Goal: Task Accomplishment & Management: Use online tool/utility

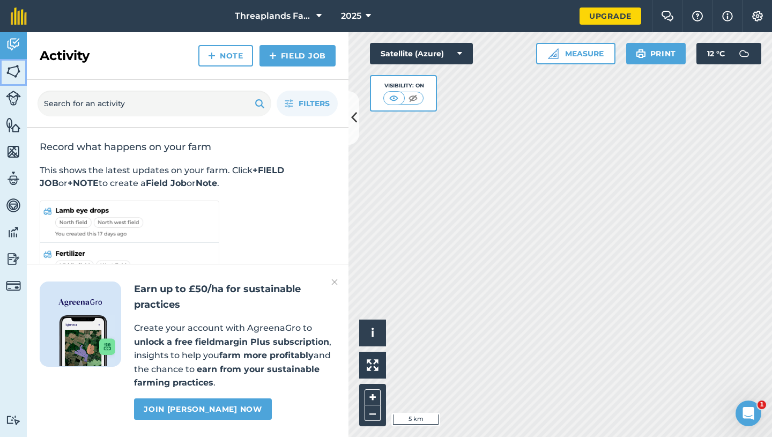
click at [26, 70] on link "Fields" at bounding box center [13, 72] width 27 height 27
click at [11, 70] on img at bounding box center [13, 71] width 15 height 16
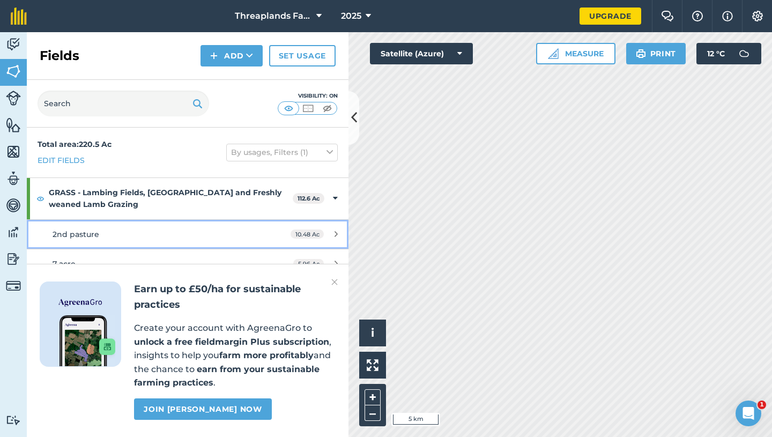
click at [120, 240] on div "2nd pasture" at bounding box center [154, 234] width 202 height 12
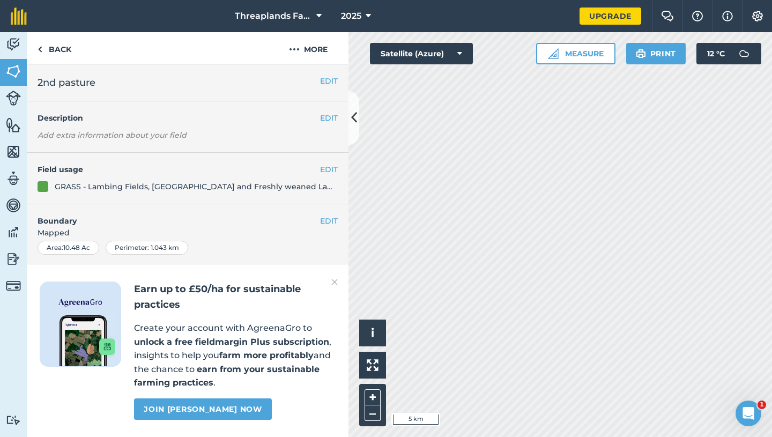
click at [120, 240] on div "EDIT Boundary Mapped Area : 10.48 Ac Perimeter : 1.043 km View on map" at bounding box center [188, 242] width 322 height 77
click at [71, 182] on div "GRASS - Lambing Fields, [GEOGRAPHIC_DATA] and Freshly weaned Lamb Grazing" at bounding box center [196, 187] width 283 height 12
click at [353, 117] on icon at bounding box center [354, 117] width 6 height 19
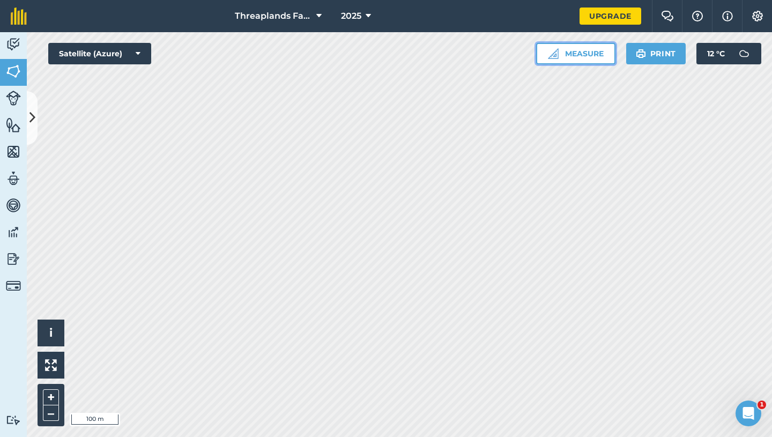
click at [579, 49] on button "Measure" at bounding box center [575, 53] width 79 height 21
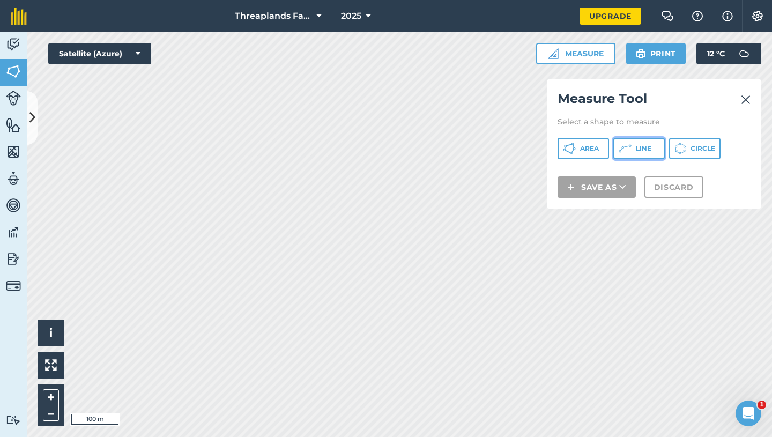
click at [631, 145] on button "Line" at bounding box center [638, 148] width 51 height 21
click at [139, 54] on icon at bounding box center [138, 53] width 5 height 11
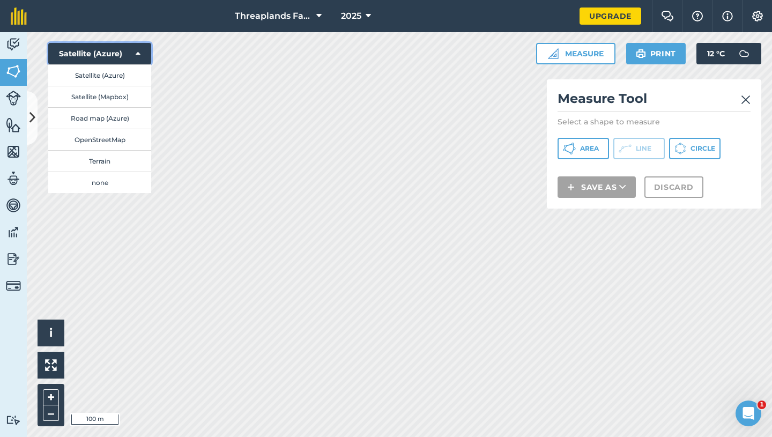
click at [140, 54] on icon at bounding box center [138, 53] width 5 height 11
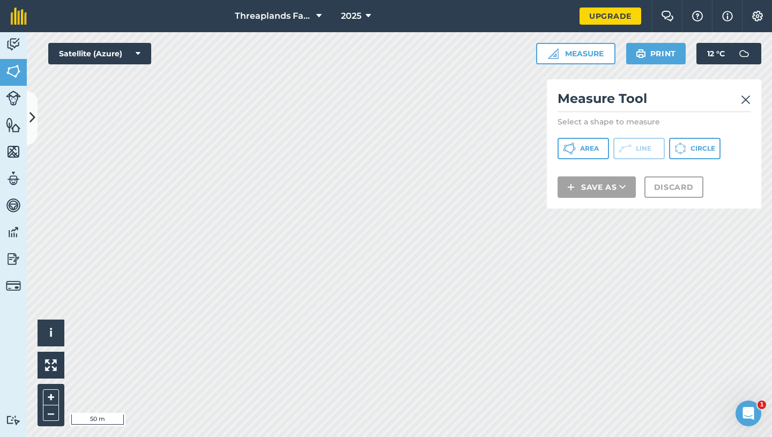
click at [746, 101] on img at bounding box center [746, 99] width 10 height 13
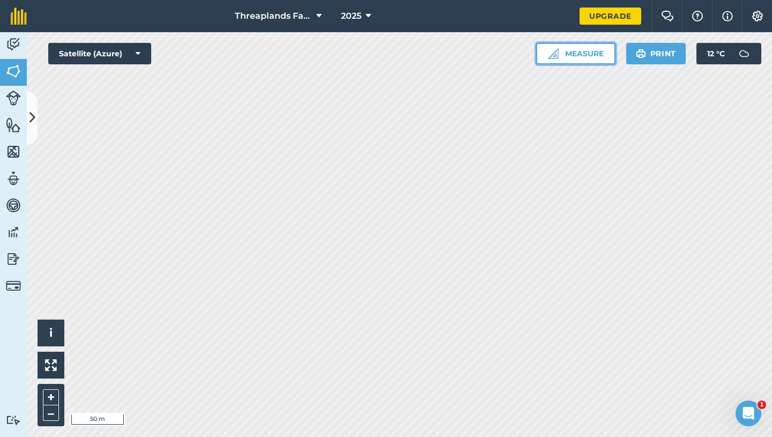
click at [574, 53] on button "Measure" at bounding box center [575, 53] width 79 height 21
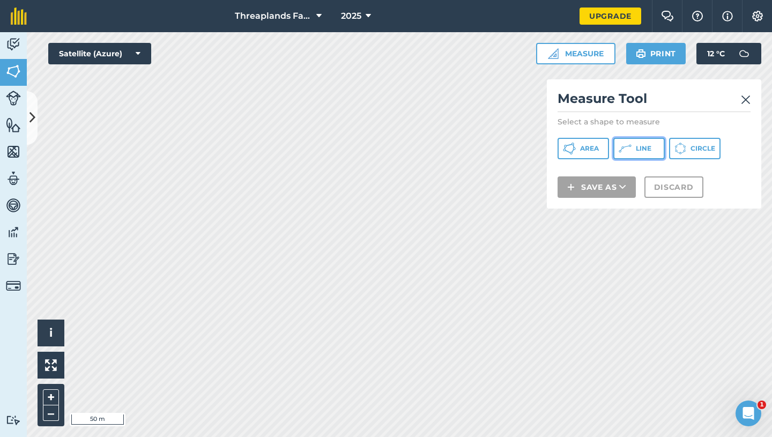
click at [637, 150] on span "Line" at bounding box center [644, 148] width 16 height 9
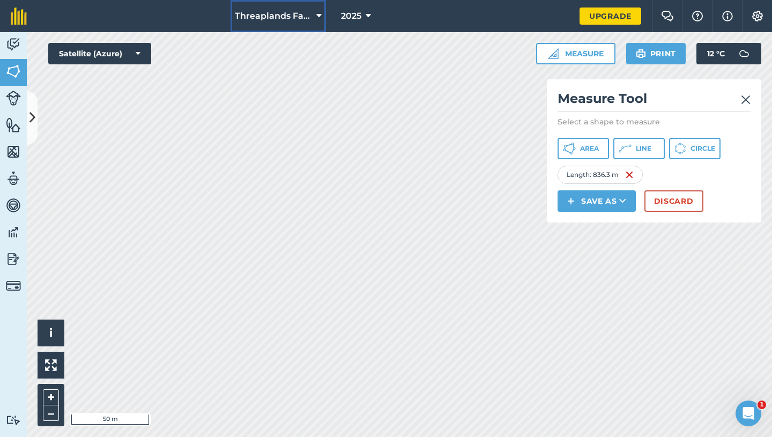
click at [285, 225] on div "Threaplands Farm 2025 Upgrade Farm Chat Help Info Settings Map printing is not …" at bounding box center [386, 218] width 772 height 437
click at [624, 144] on icon at bounding box center [625, 148] width 13 height 13
click at [629, 150] on icon at bounding box center [625, 148] width 13 height 13
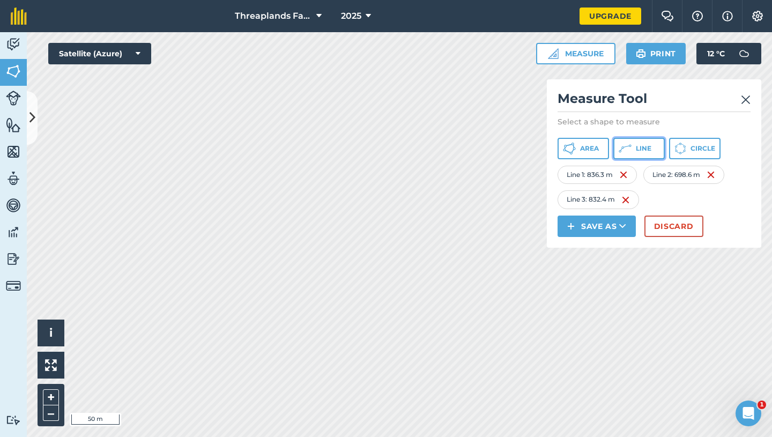
click at [630, 143] on icon at bounding box center [625, 148] width 13 height 13
click at [594, 145] on span "Area" at bounding box center [589, 148] width 19 height 9
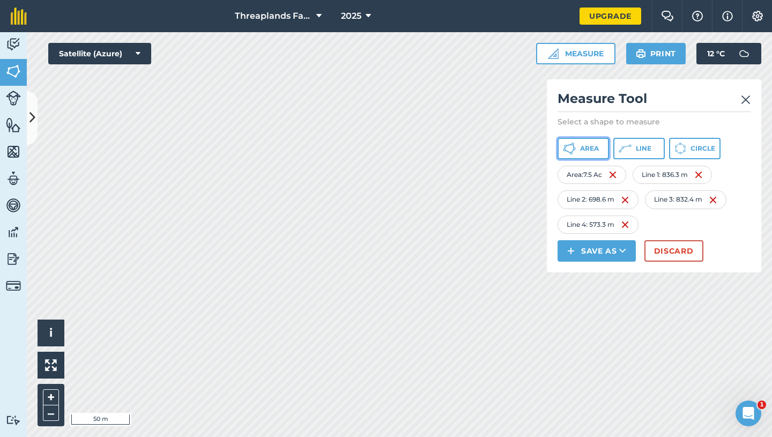
click at [594, 149] on span "Area" at bounding box center [589, 148] width 19 height 9
click at [706, 176] on img at bounding box center [702, 174] width 9 height 13
click at [619, 174] on div "Area : 7.5 Ac" at bounding box center [591, 175] width 69 height 18
click at [616, 174] on img at bounding box center [612, 174] width 9 height 13
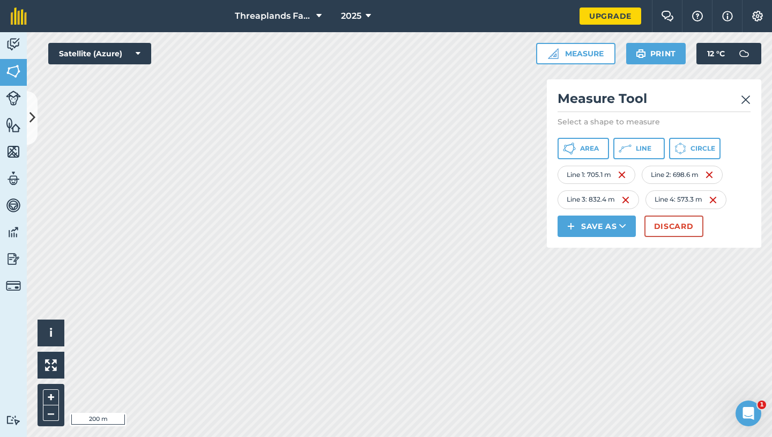
click at [742, 100] on img at bounding box center [746, 99] width 10 height 13
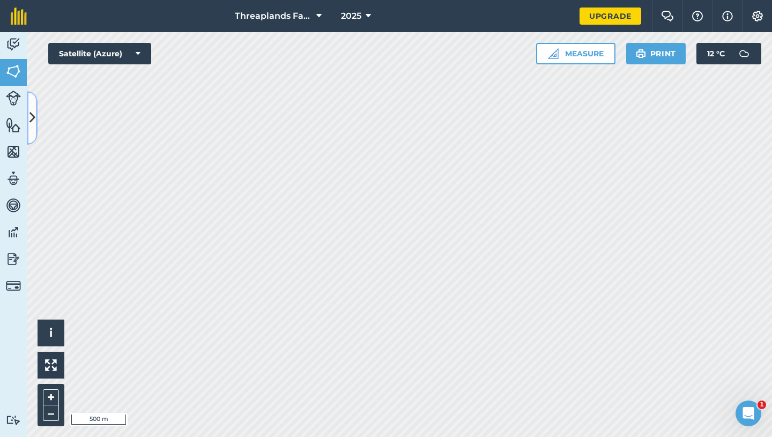
click at [34, 118] on icon at bounding box center [32, 117] width 6 height 19
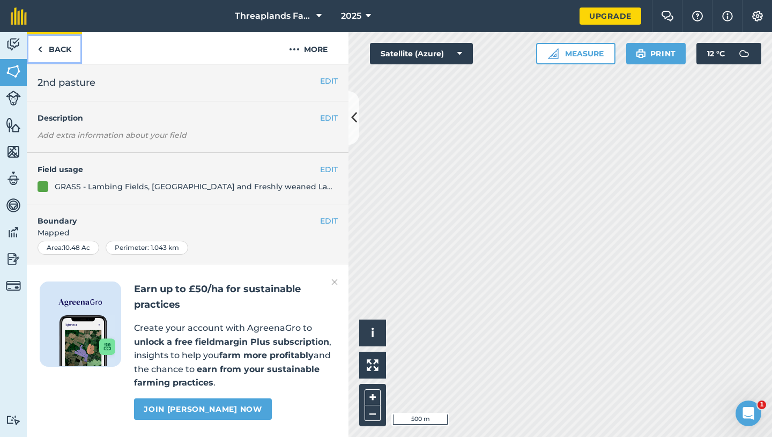
click at [49, 47] on link "Back" at bounding box center [54, 48] width 55 height 32
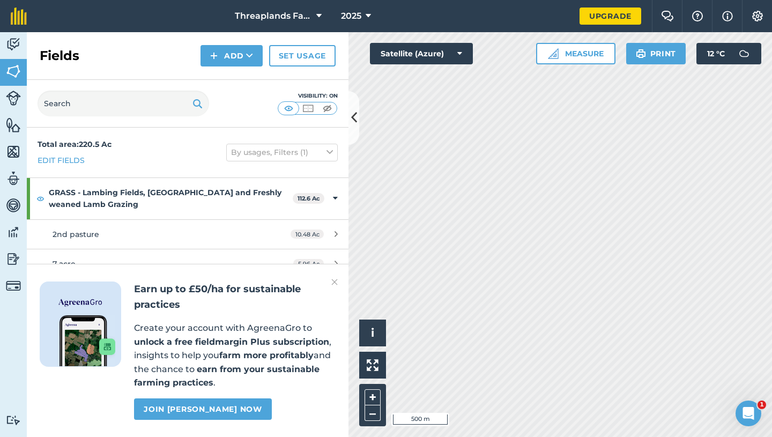
click at [335, 281] on img at bounding box center [334, 281] width 6 height 13
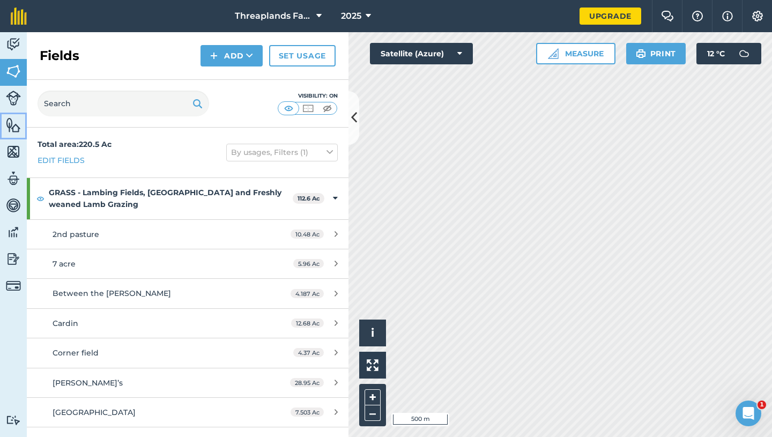
click at [15, 131] on img at bounding box center [13, 125] width 15 height 16
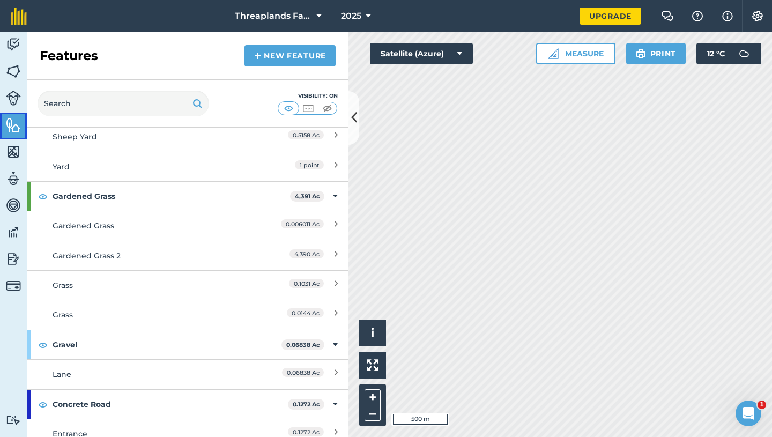
scroll to position [970, 0]
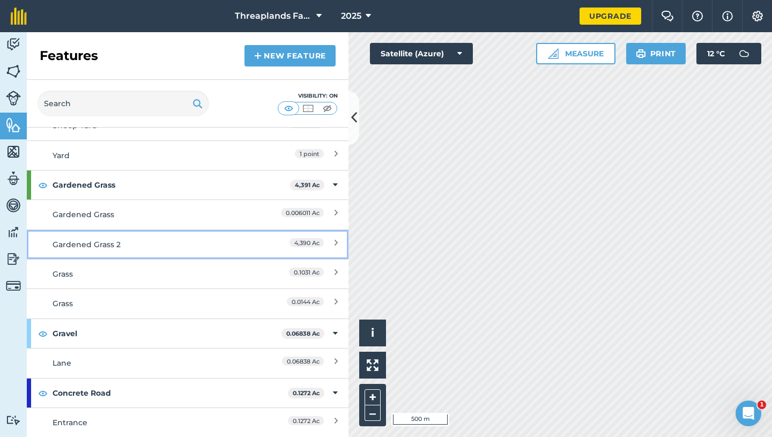
click at [135, 243] on div "Gardened Grass 2" at bounding box center [148, 245] width 190 height 12
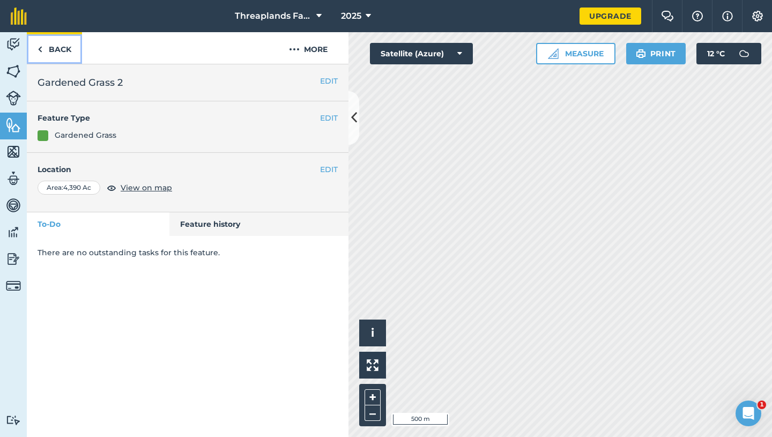
click at [44, 47] on link "Back" at bounding box center [54, 48] width 55 height 32
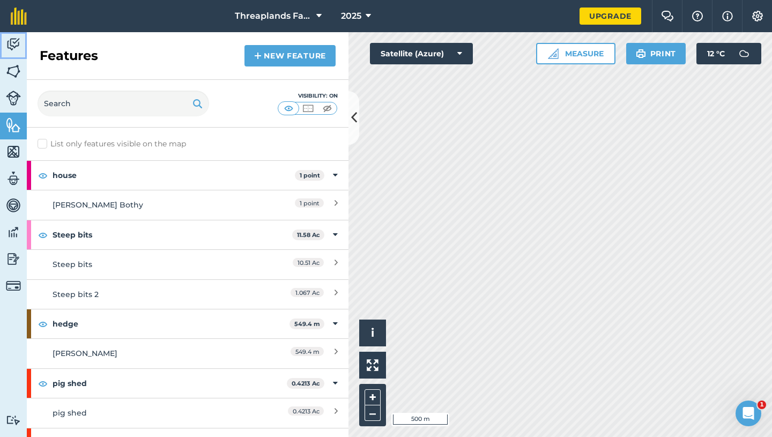
click at [17, 46] on img at bounding box center [13, 44] width 15 height 16
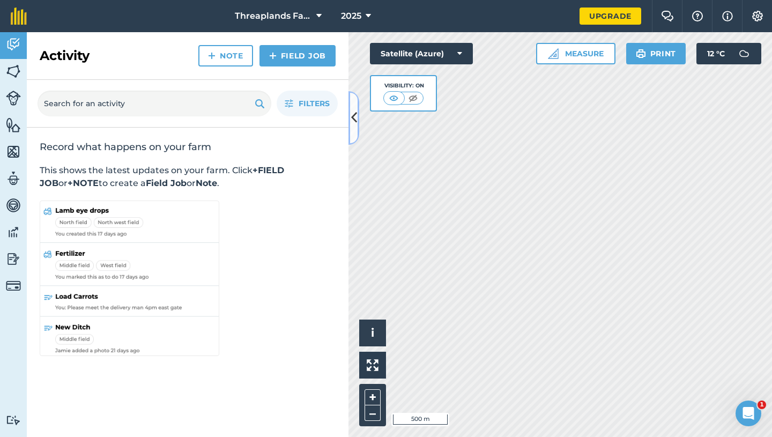
click at [352, 126] on icon at bounding box center [354, 117] width 6 height 19
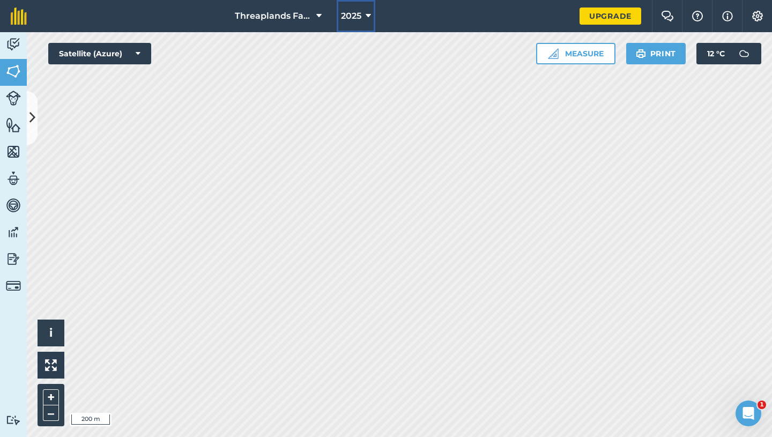
click at [363, 15] on button "2025" at bounding box center [356, 16] width 39 height 32
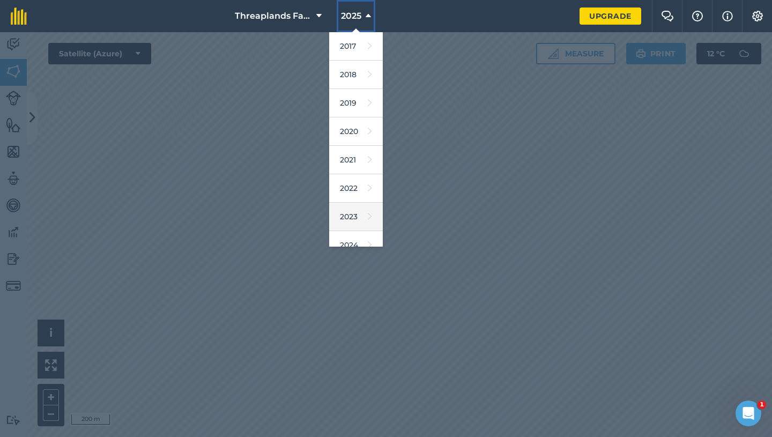
scroll to position [98, 0]
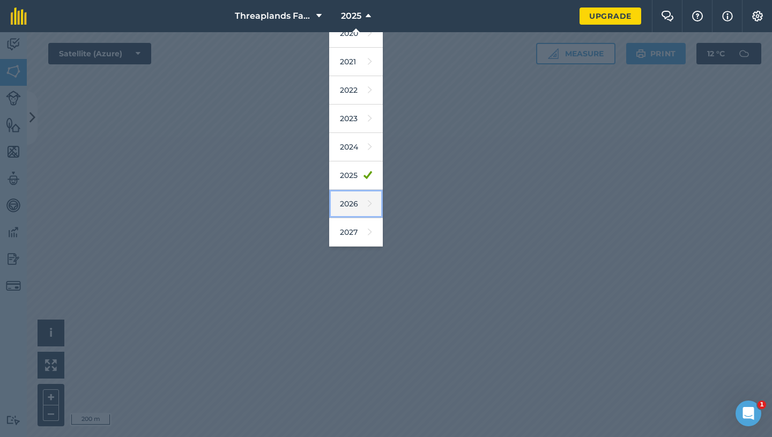
click at [363, 206] on link "2026" at bounding box center [356, 204] width 54 height 28
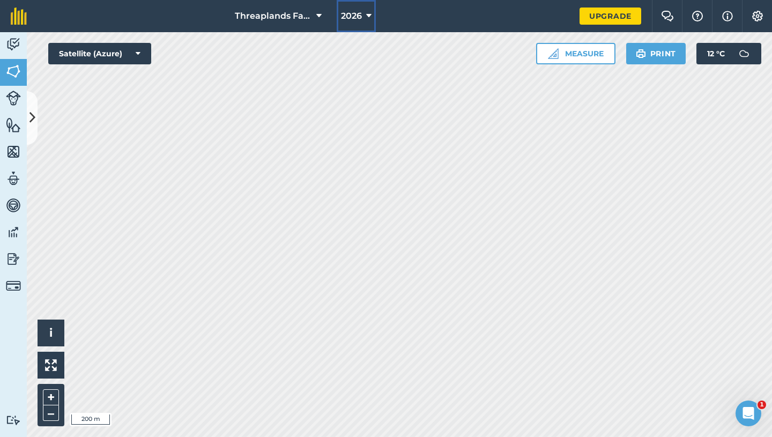
click at [367, 16] on icon at bounding box center [368, 16] width 5 height 13
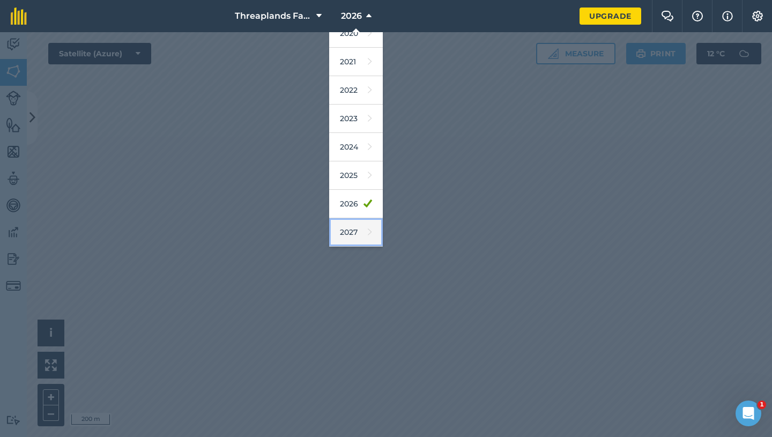
click at [367, 230] on link "2027" at bounding box center [356, 232] width 54 height 28
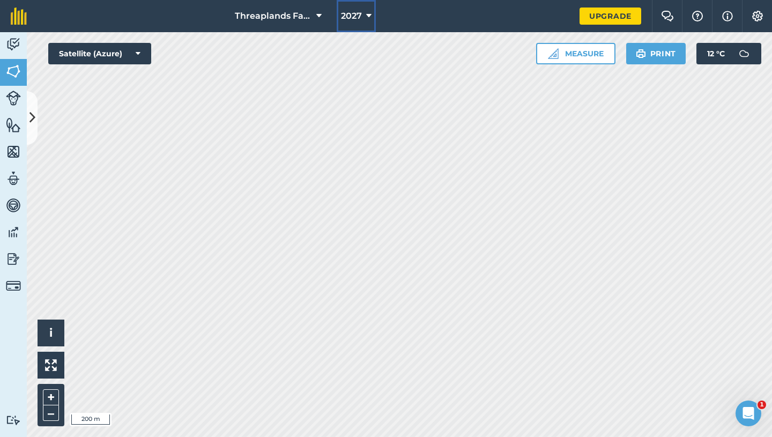
click at [353, 19] on span "2027" at bounding box center [351, 16] width 21 height 13
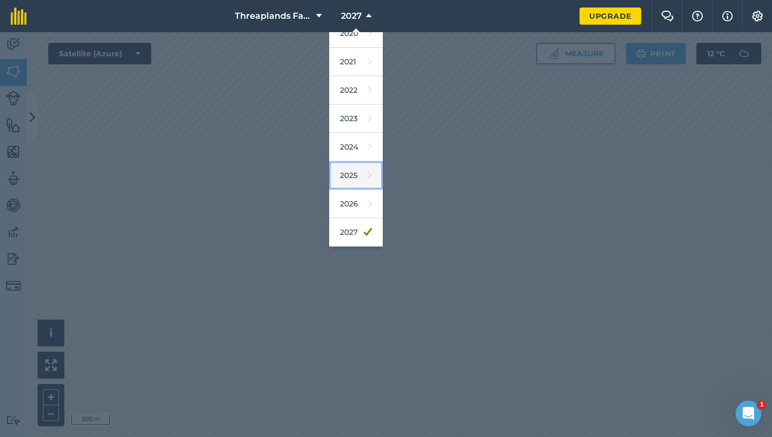
click at [354, 176] on link "2025" at bounding box center [356, 175] width 54 height 28
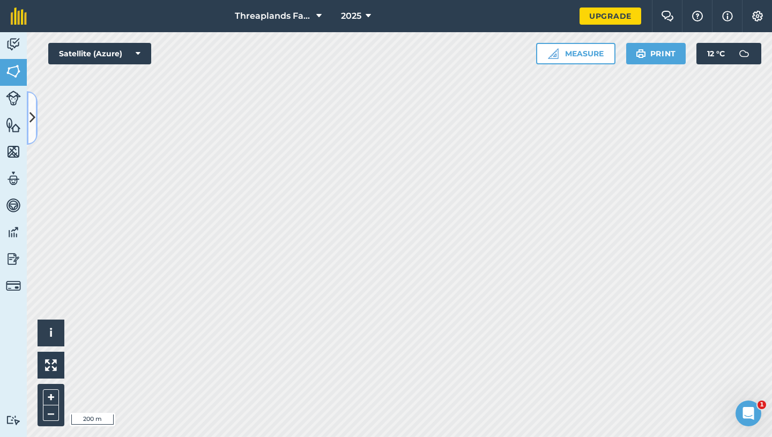
click at [33, 106] on button at bounding box center [32, 118] width 11 height 54
